Goal: Information Seeking & Learning: Check status

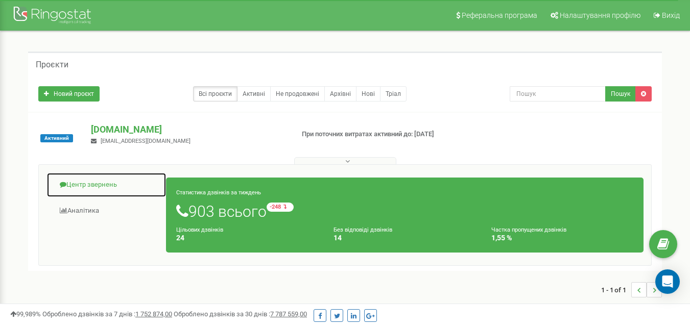
click at [107, 180] on link "Центр звернень" at bounding box center [106, 185] width 120 height 25
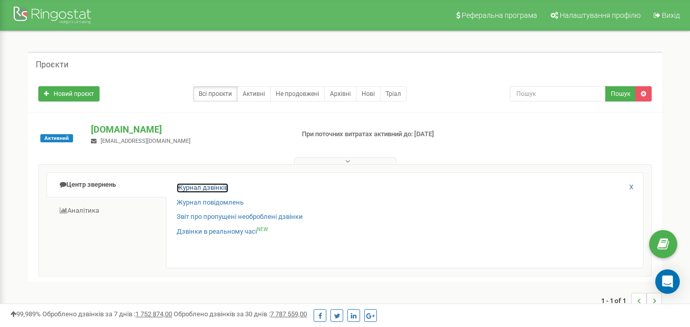
click at [212, 188] on link "Журнал дзвінків" at bounding box center [203, 188] width 52 height 10
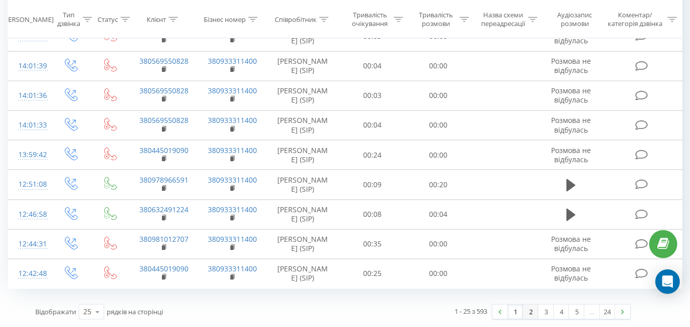
click at [529, 310] on link "2" at bounding box center [530, 312] width 15 height 14
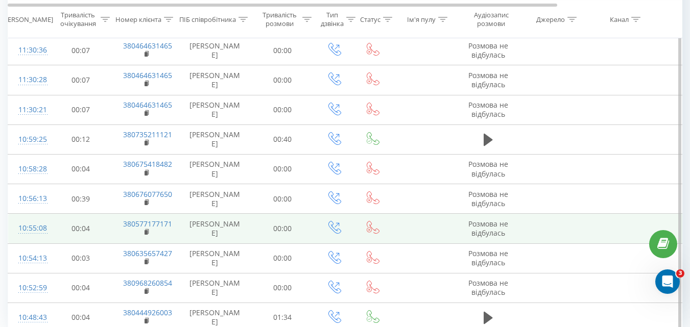
scroll to position [606, 0]
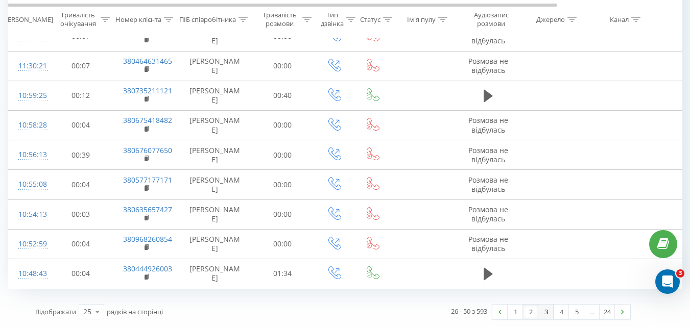
click at [542, 312] on link "3" at bounding box center [545, 312] width 15 height 14
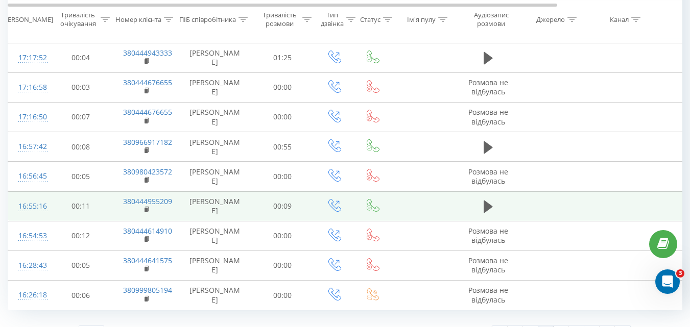
scroll to position [627, 0]
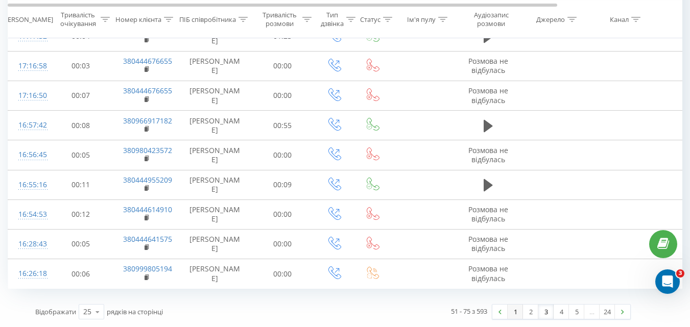
click at [514, 312] on link "1" at bounding box center [514, 312] width 15 height 14
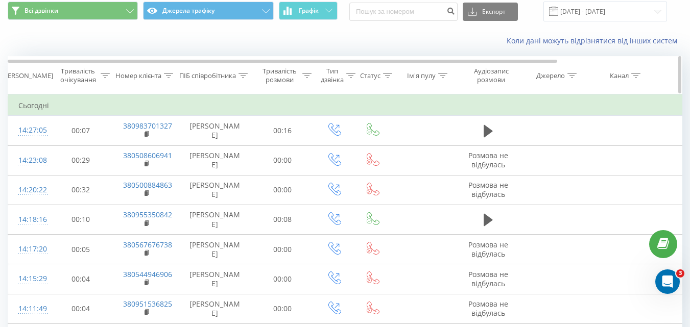
scroll to position [16, 0]
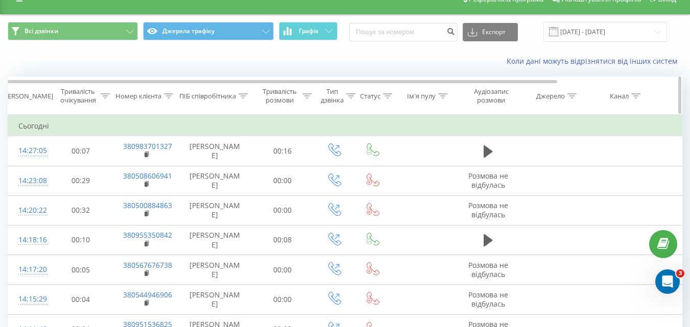
click at [305, 95] on icon at bounding box center [306, 95] width 9 height 5
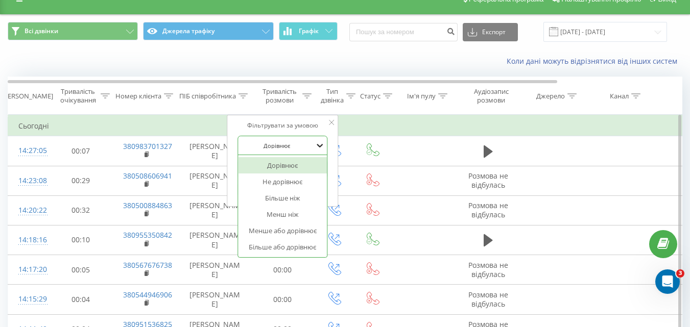
click at [315, 144] on icon at bounding box center [319, 145] width 10 height 10
click at [302, 195] on div "Більше ніж" at bounding box center [282, 198] width 89 height 16
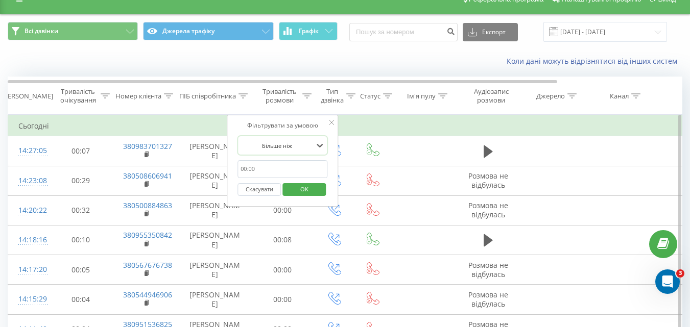
click at [268, 167] on input "text" at bounding box center [282, 169] width 90 height 18
type input "59"
click at [297, 188] on span "OK" at bounding box center [304, 189] width 29 height 16
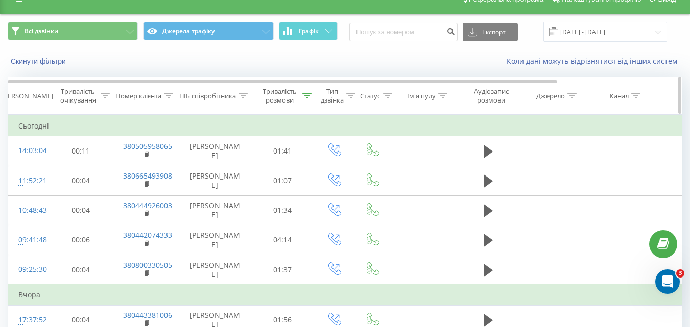
click at [301, 96] on div "Тривалість розмови" at bounding box center [285, 95] width 52 height 17
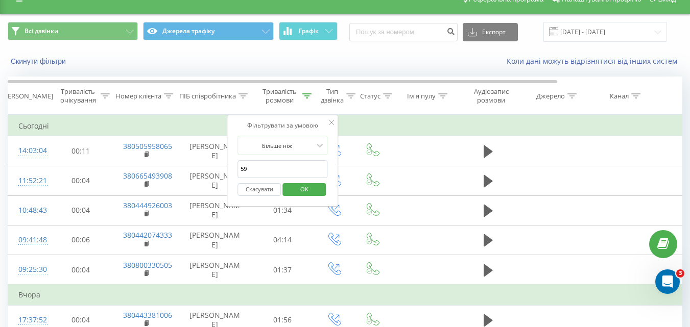
click at [262, 192] on button "Скасувати" at bounding box center [258, 189] width 43 height 13
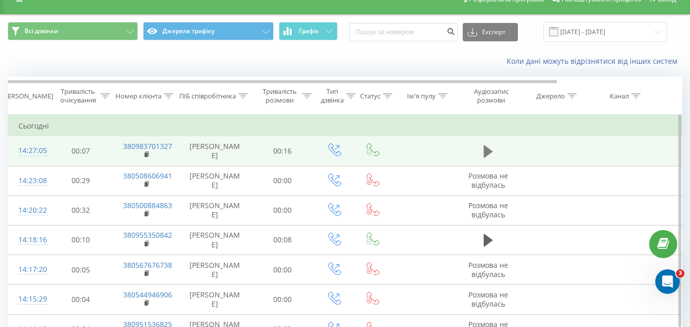
click at [486, 153] on icon at bounding box center [487, 151] width 9 height 12
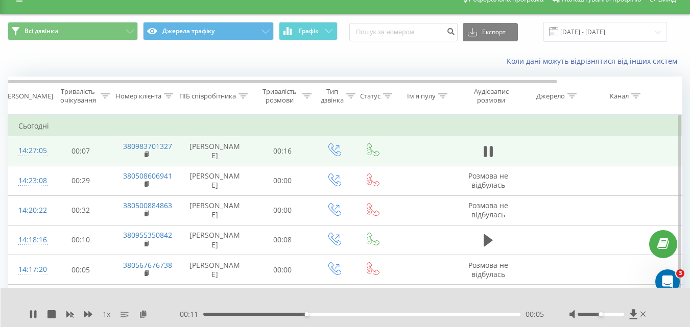
click at [35, 310] on div "1 x" at bounding box center [103, 314] width 148 height 10
click at [32, 312] on icon at bounding box center [31, 314] width 2 height 8
drag, startPoint x: 599, startPoint y: 314, endPoint x: 636, endPoint y: 313, distance: 36.8
click at [636, 313] on div at bounding box center [608, 314] width 79 height 10
